Goal: Information Seeking & Learning: Learn about a topic

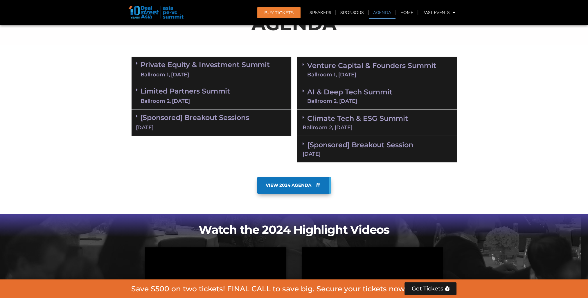
scroll to position [359, 0]
click at [219, 88] on link "Limited Partners [GEOGRAPHIC_DATA] 2, [DATE]" at bounding box center [185, 95] width 90 height 17
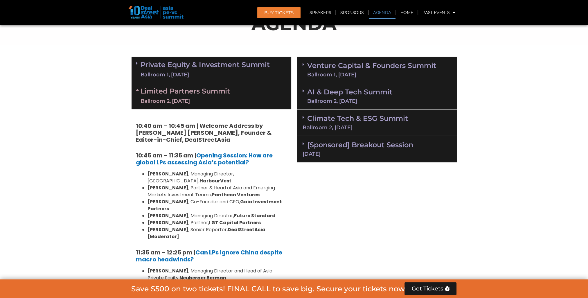
click at [215, 64] on link "Private Equity & Investment Summit Ballroom 1, [DATE]" at bounding box center [204, 69] width 129 height 17
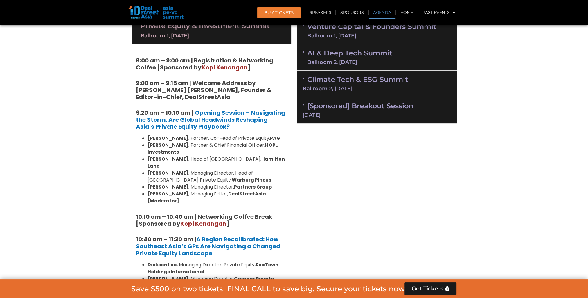
scroll to position [320, 0]
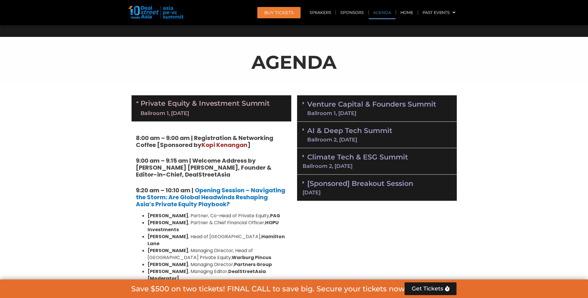
click at [203, 102] on link "Private Equity & Investment Summit Ballroom 1, [DATE]" at bounding box center [204, 108] width 129 height 17
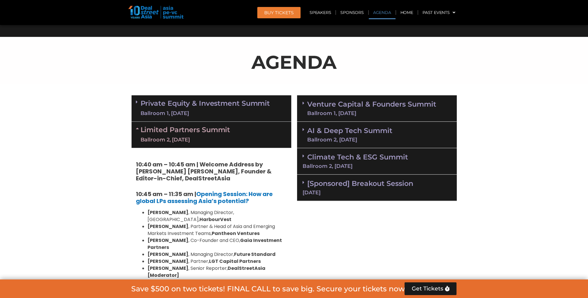
click at [201, 139] on div "Ballroom 2, [DATE]" at bounding box center [185, 139] width 90 height 7
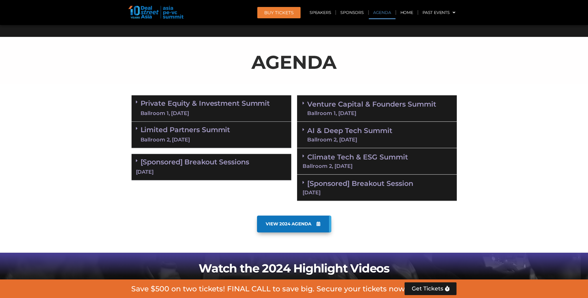
click at [201, 139] on div "Ballroom 2, [DATE]" at bounding box center [185, 139] width 90 height 7
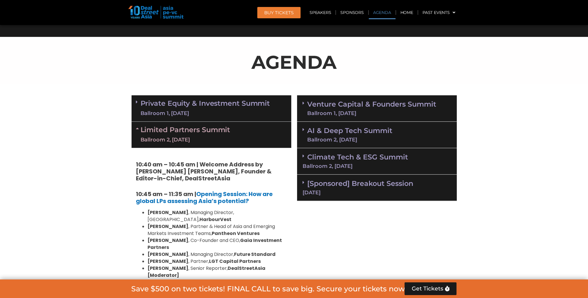
scroll to position [475, 0]
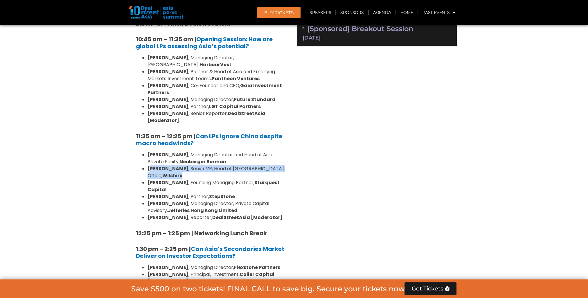
drag, startPoint x: 150, startPoint y: 153, endPoint x: 287, endPoint y: 154, distance: 137.6
drag, startPoint x: 287, startPoint y: 154, endPoint x: 223, endPoint y: 153, distance: 64.4
click at [223, 165] on li "[PERSON_NAME] , Senior VP, Head of [GEOGRAPHIC_DATA] Office, [GEOGRAPHIC_DATA]" at bounding box center [216, 172] width 139 height 14
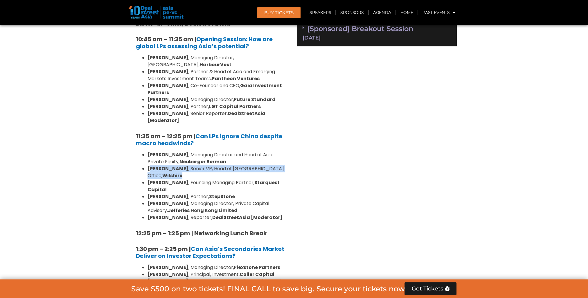
click at [223, 165] on li "[PERSON_NAME] , Senior VP, Head of [GEOGRAPHIC_DATA] Office, [GEOGRAPHIC_DATA]" at bounding box center [216, 172] width 139 height 14
drag, startPoint x: 223, startPoint y: 153, endPoint x: 218, endPoint y: 154, distance: 4.9
click at [218, 165] on li "[PERSON_NAME] , Senior VP, Head of [GEOGRAPHIC_DATA] Office, [GEOGRAPHIC_DATA]" at bounding box center [216, 172] width 139 height 14
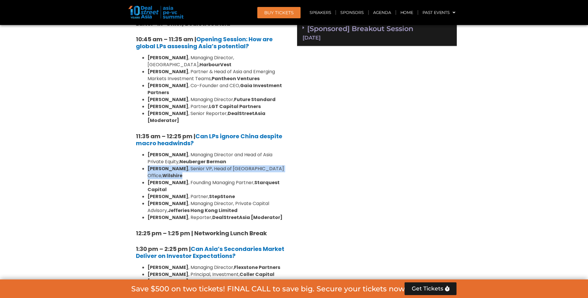
click at [218, 165] on li "[PERSON_NAME] , Senior VP, Head of [GEOGRAPHIC_DATA] Office, [GEOGRAPHIC_DATA]" at bounding box center [216, 172] width 139 height 14
drag, startPoint x: 218, startPoint y: 154, endPoint x: 181, endPoint y: 160, distance: 37.8
click at [181, 179] on li "[PERSON_NAME] , Founding Managing Partner, Starquest Capital" at bounding box center [216, 186] width 139 height 14
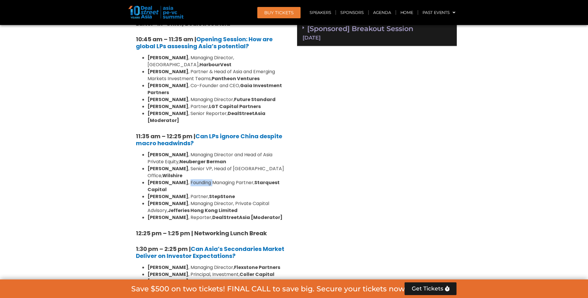
click at [181, 179] on li "[PERSON_NAME] , Founding Managing Partner, Starquest Capital" at bounding box center [216, 186] width 139 height 14
drag, startPoint x: 181, startPoint y: 160, endPoint x: 173, endPoint y: 170, distance: 12.6
click at [173, 179] on li "[PERSON_NAME] , Founding Managing Partner, Starquest Capital" at bounding box center [216, 186] width 139 height 14
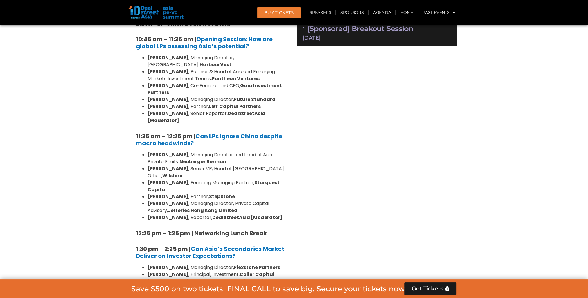
click at [173, 179] on li "[PERSON_NAME] , Founding Managing Partner, Starquest Capital" at bounding box center [216, 186] width 139 height 14
click at [169, 193] on strong "[PERSON_NAME]" at bounding box center [167, 196] width 41 height 7
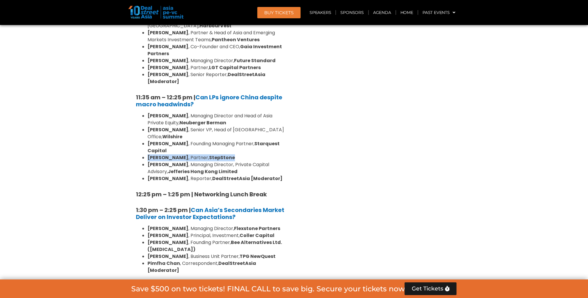
scroll to position [591, 0]
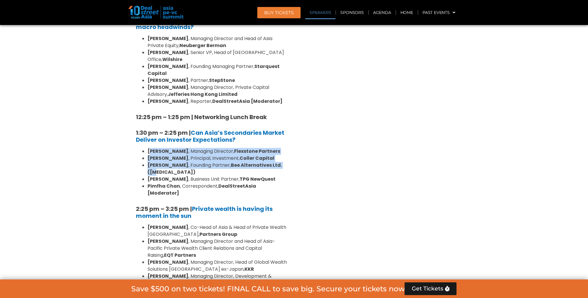
drag, startPoint x: 149, startPoint y: 126, endPoint x: 284, endPoint y: 146, distance: 136.1
click at [284, 146] on div "10:40 am – 10:45 am | Welcome Address by [PERSON_NAME] [PERSON_NAME], Founder &…" at bounding box center [211, 206] width 160 height 658
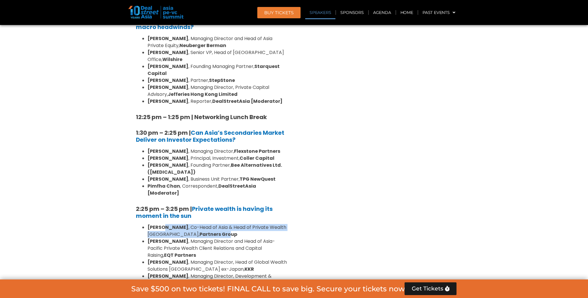
drag, startPoint x: 163, startPoint y: 191, endPoint x: 200, endPoint y: 198, distance: 38.1
click at [200, 224] on li "[PERSON_NAME] , Co-Head of Asia & Head of Private Wealth Asia Pacific, Partners…" at bounding box center [216, 231] width 139 height 14
drag, startPoint x: 200, startPoint y: 198, endPoint x: 163, endPoint y: 208, distance: 38.8
click at [163, 238] on strong "[PERSON_NAME]" at bounding box center [167, 241] width 41 height 7
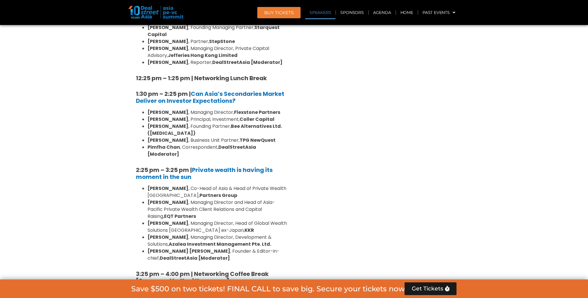
drag, startPoint x: 157, startPoint y: 221, endPoint x: 143, endPoint y: 205, distance: 20.6
click at [143, 205] on ul "[PERSON_NAME] , Co-Head of Asia & Head of Private Wealth Asia Pacific, Partners…" at bounding box center [211, 223] width 151 height 77
click at [169, 241] on strong "Azalea Investment Management Pte. Ltd." at bounding box center [220, 244] width 102 height 7
drag, startPoint x: 153, startPoint y: 216, endPoint x: 178, endPoint y: 215, distance: 24.7
click at [178, 248] on strong "[PERSON_NAME] [PERSON_NAME]" at bounding box center [188, 251] width 83 height 7
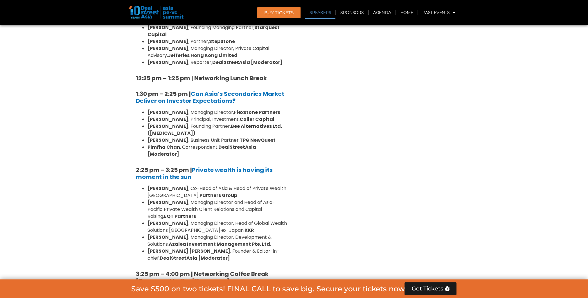
drag, startPoint x: 178, startPoint y: 215, endPoint x: 153, endPoint y: 193, distance: 33.5
click at [153, 220] on li "[PERSON_NAME] , Managing Director, Head of Global Wealth Solutions [GEOGRAPHIC_…" at bounding box center [216, 227] width 139 height 14
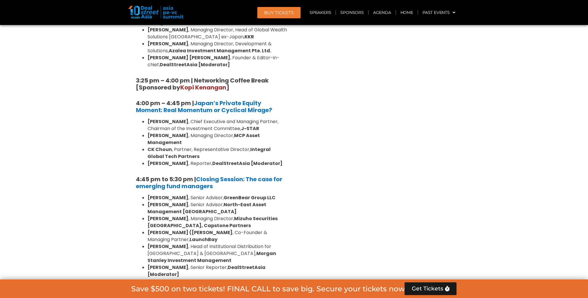
scroll to position [901, 0]
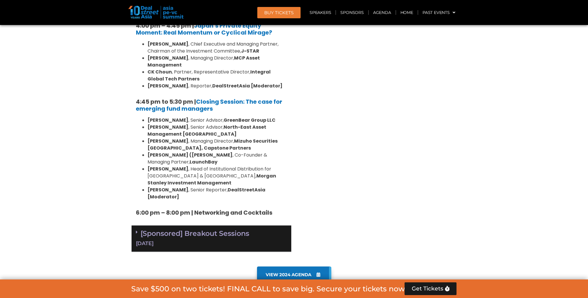
click at [174, 240] on div "[DATE]" at bounding box center [211, 243] width 151 height 7
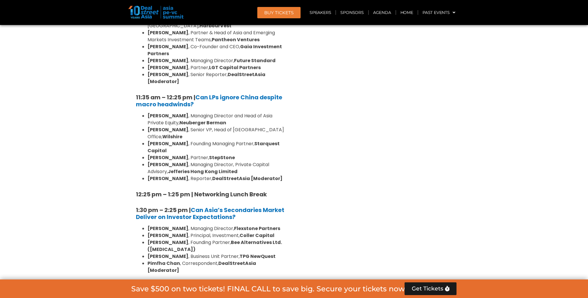
scroll to position [320, 0]
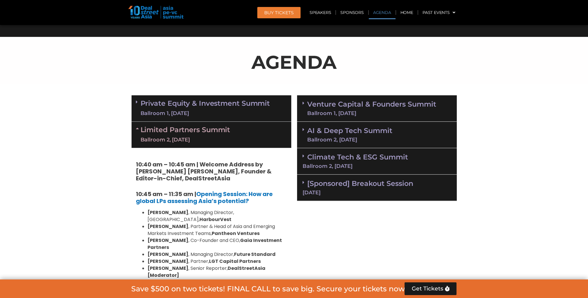
click at [336, 196] on div "[Sponsored] Breakout Session [DATE]" at bounding box center [377, 187] width 160 height 26
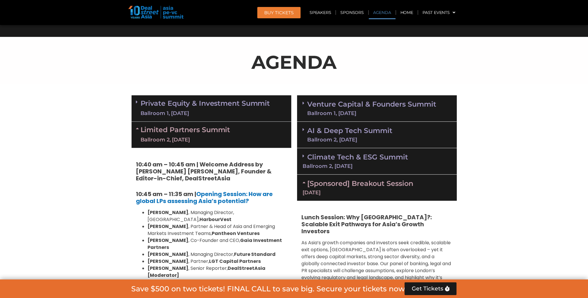
click at [340, 164] on div "Ballroom 2, [DATE]" at bounding box center [376, 165] width 149 height 5
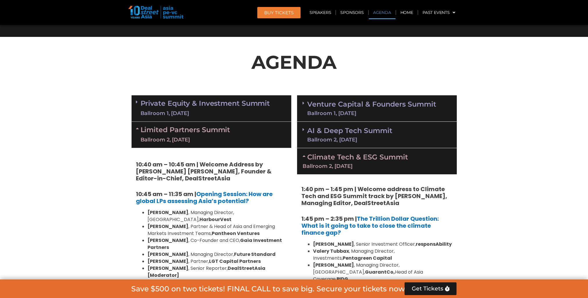
click at [340, 137] on div "Ballroom 2, [DATE]" at bounding box center [349, 139] width 85 height 5
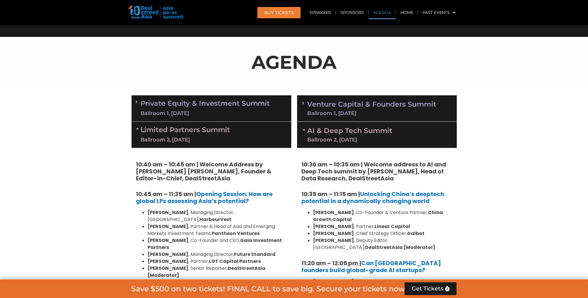
click at [345, 111] on div "Ballroom 1, [DATE]" at bounding box center [371, 113] width 129 height 5
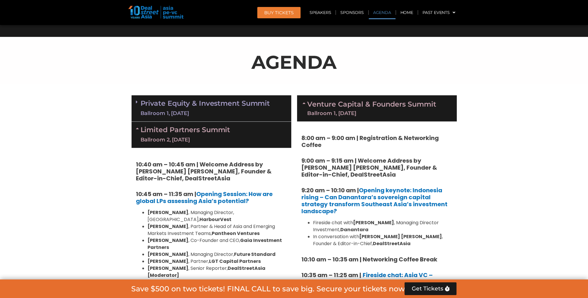
scroll to position [553, 0]
